Goal: Navigation & Orientation: Find specific page/section

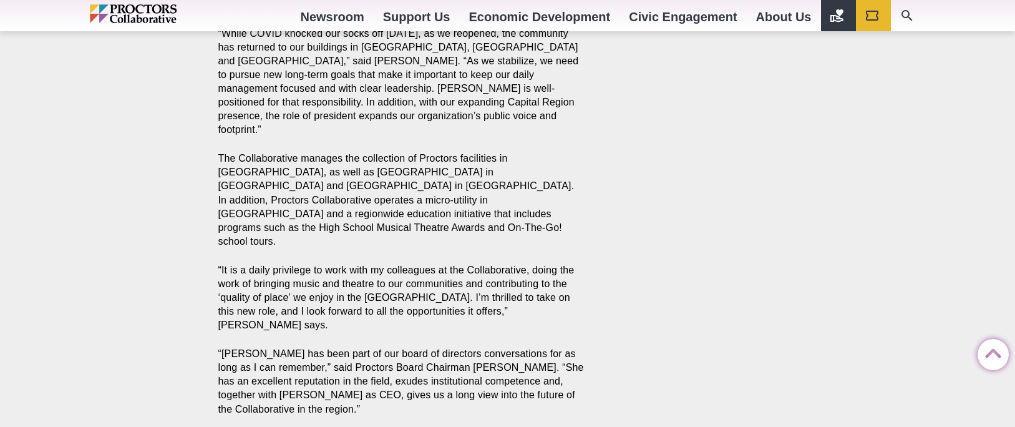
scroll to position [1061, 0]
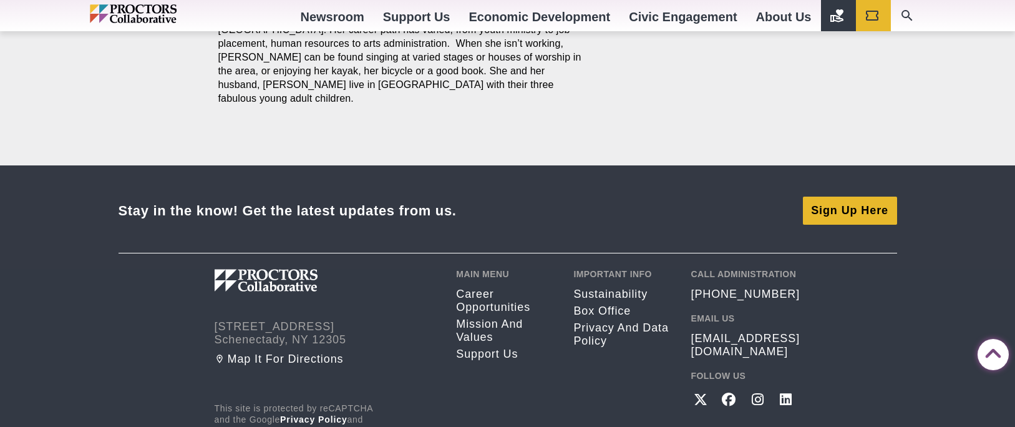
scroll to position [1556, 0]
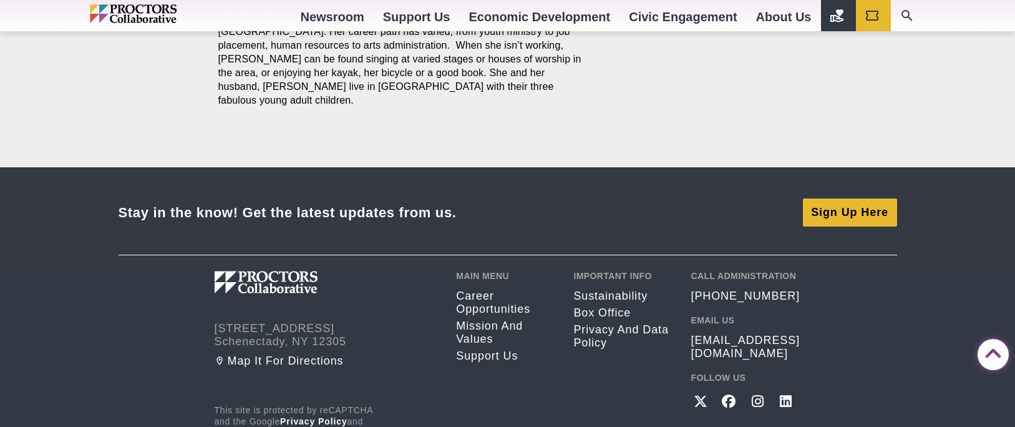
click at [263, 271] on img at bounding box center [299, 282] width 168 height 22
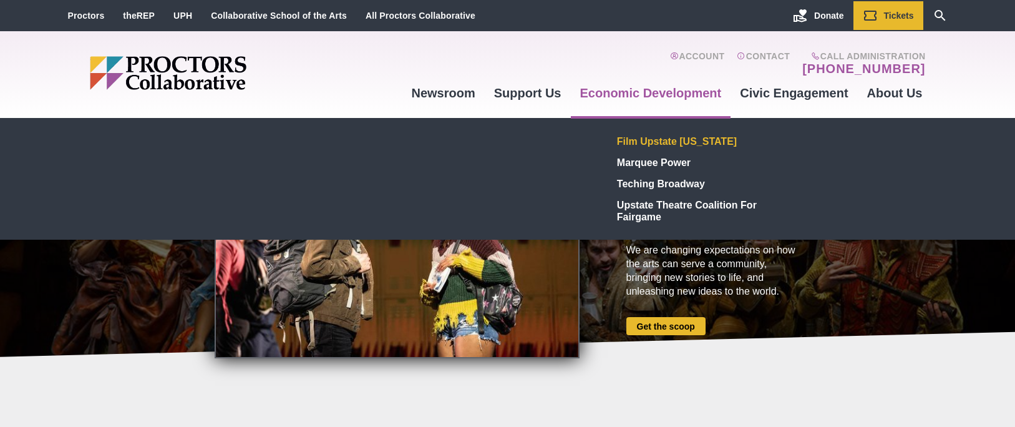
click at [671, 140] on link "Film Upstate [US_STATE]" at bounding box center [703, 140] width 182 height 21
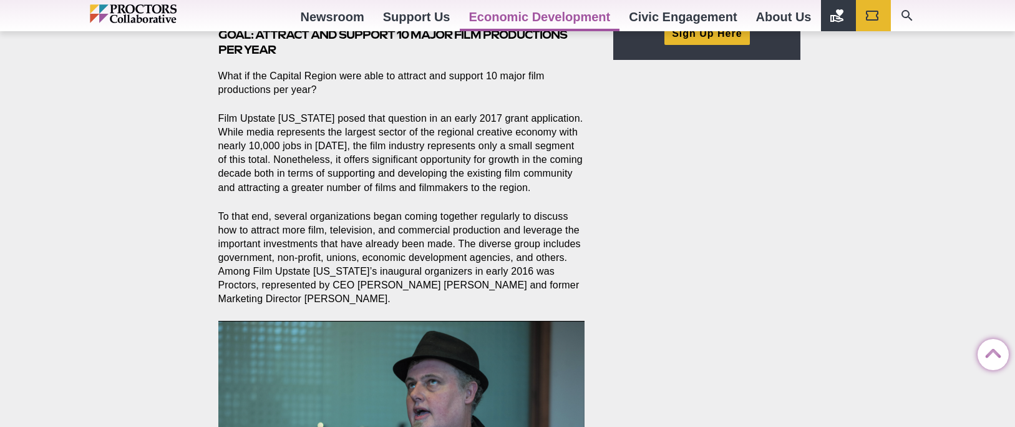
scroll to position [415, 0]
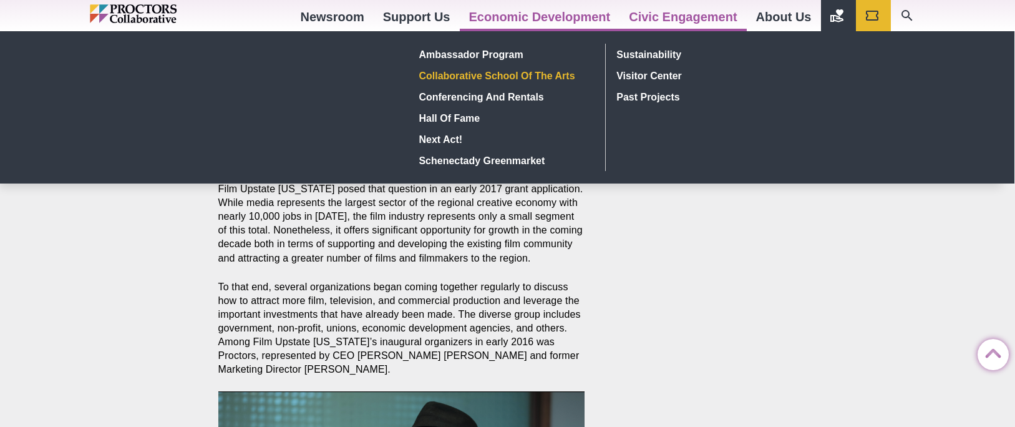
click at [525, 76] on link "Collaborative School of the Arts" at bounding box center [505, 75] width 182 height 21
